Goal: Information Seeking & Learning: Understand process/instructions

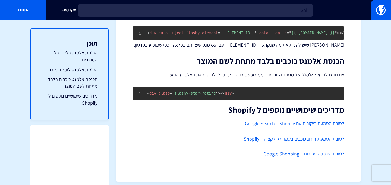
scroll to position [38, 0]
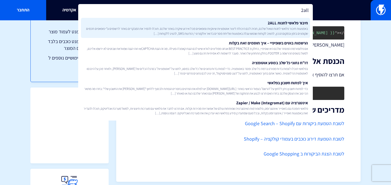
type input "2all"
click at [213, 33] on span "באמצעות חיבור פלאשי לחנות טואול שלכם, תהיה לכם היכולת ליצור אוטומציות שיווקיות …" at bounding box center [195, 30] width 225 height 9
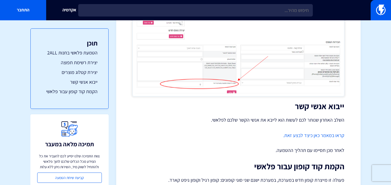
scroll to position [2871, 0]
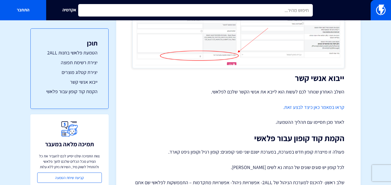
click at [170, 10] on input "text" at bounding box center [195, 10] width 235 height 12
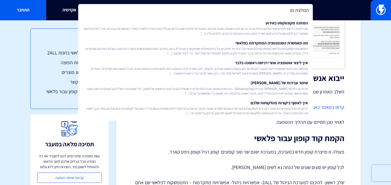
type input "המלצת מוצ"
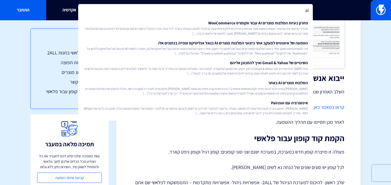
type input "a"
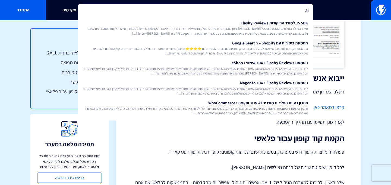
type input "ai"
click at [65, 25] on div "תוכן הטמעת פלאשי בחנות 2ALL יצירת רשימת תפוצה יצירת קטלוג מוצרים ייבוא אנשי קשר…" at bounding box center [69, 105] width 78 height 171
